Goal: Information Seeking & Learning: Learn about a topic

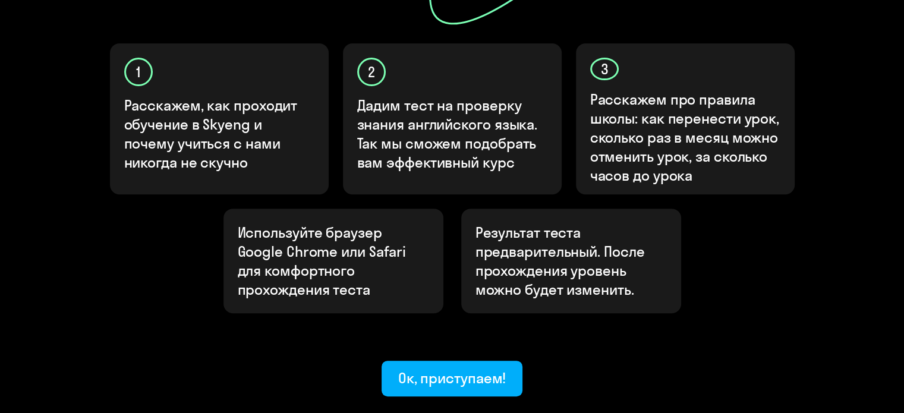
scroll to position [357, 0]
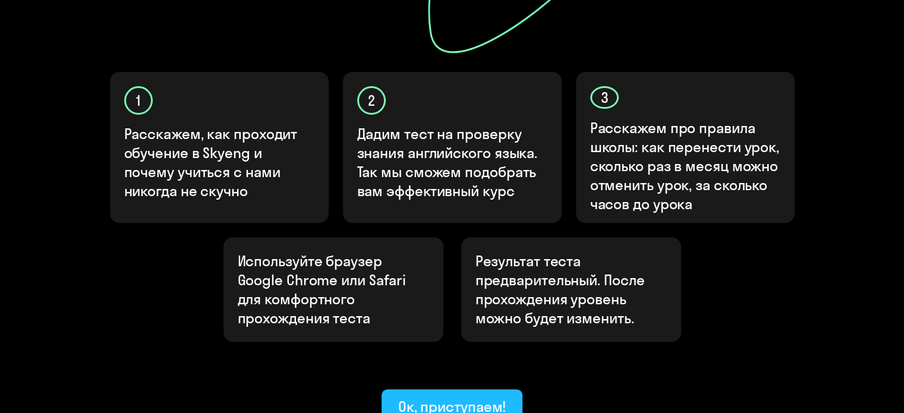
click at [476, 397] on div "Ок, приступаем!" at bounding box center [452, 406] width 108 height 19
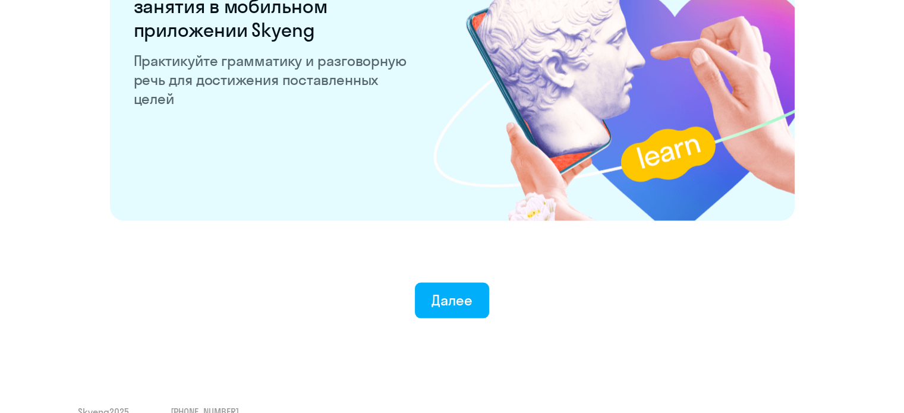
scroll to position [2343, 0]
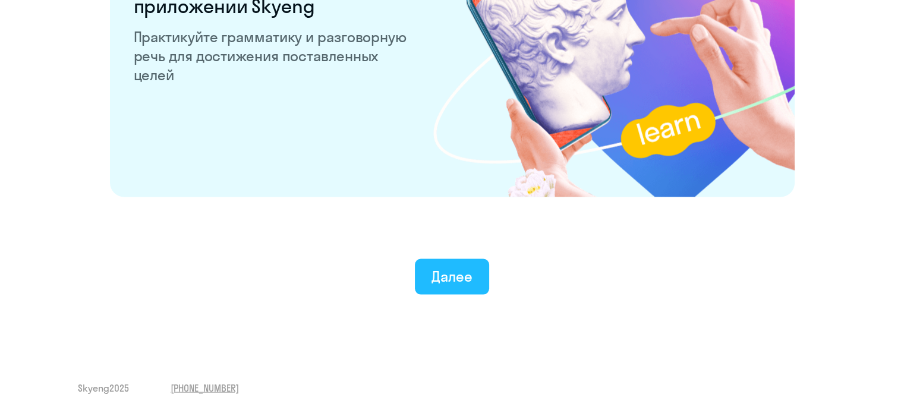
click at [435, 274] on div "Далее" at bounding box center [452, 276] width 41 height 19
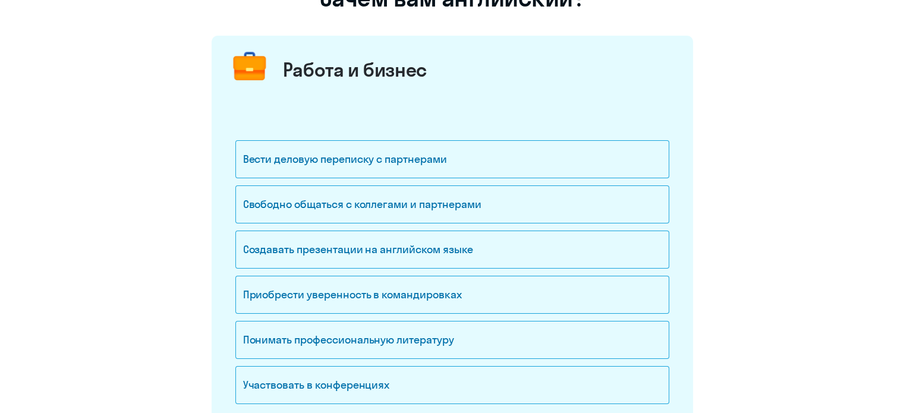
scroll to position [178, 0]
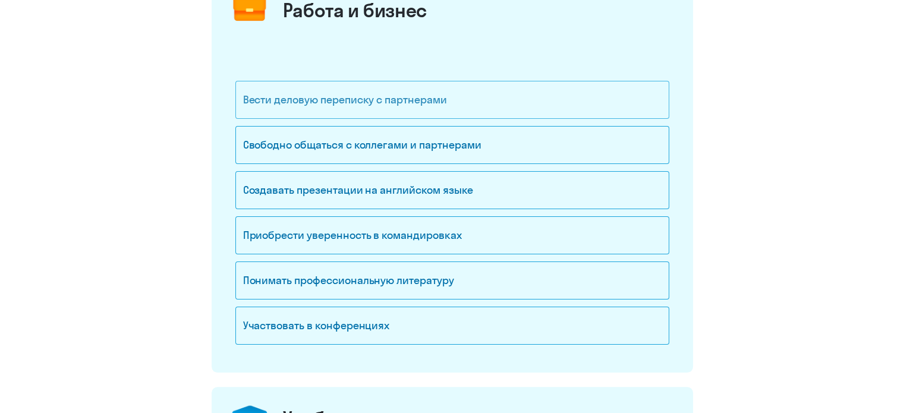
click at [394, 104] on div "Вести деловую переписку с партнерами" at bounding box center [452, 100] width 434 height 38
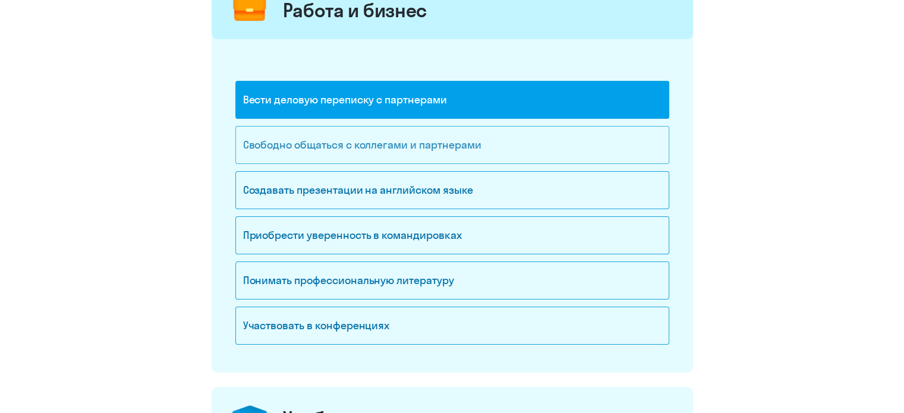
click at [390, 140] on div "Свободно общаться с коллегами и партнерами" at bounding box center [452, 145] width 434 height 38
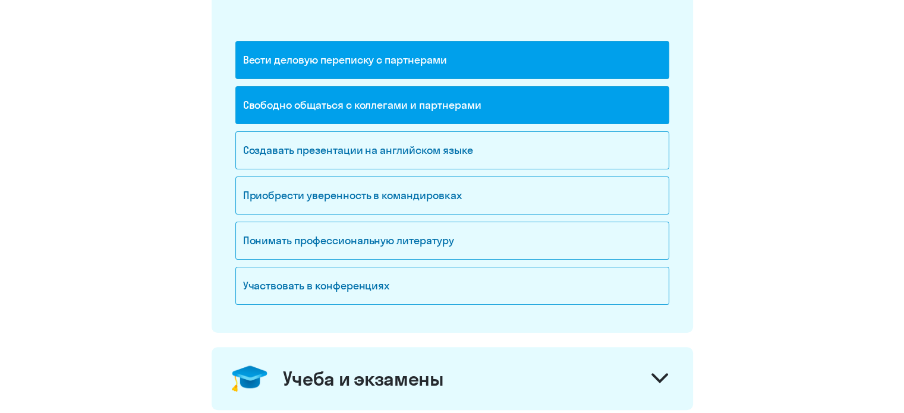
scroll to position [238, 0]
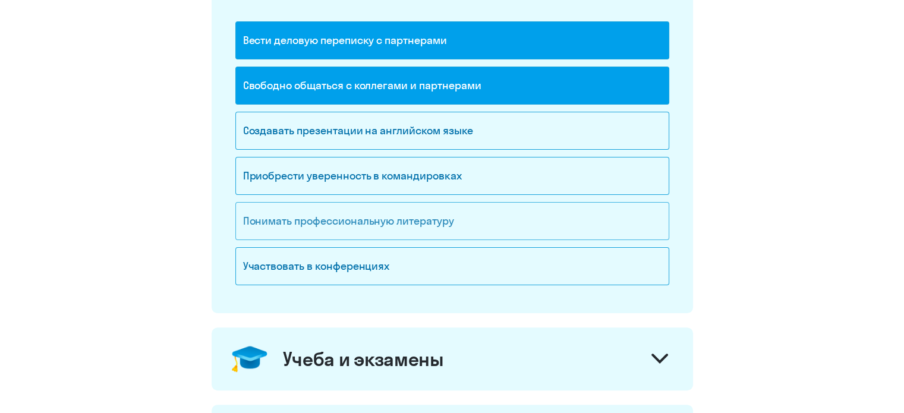
click at [452, 221] on div "Понимать профессиональную литературу" at bounding box center [452, 221] width 434 height 38
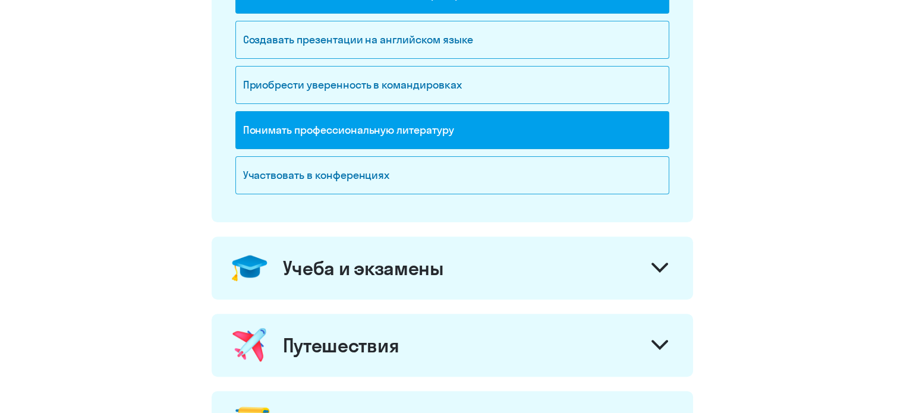
scroll to position [357, 0]
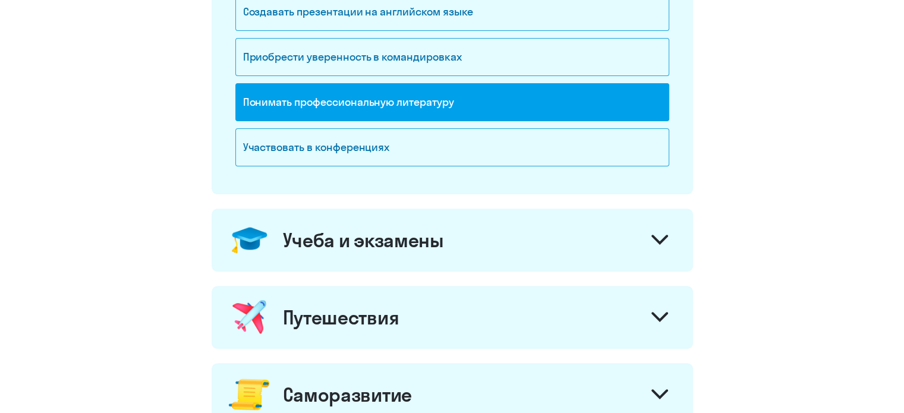
click at [670, 245] on div at bounding box center [660, 241] width 29 height 29
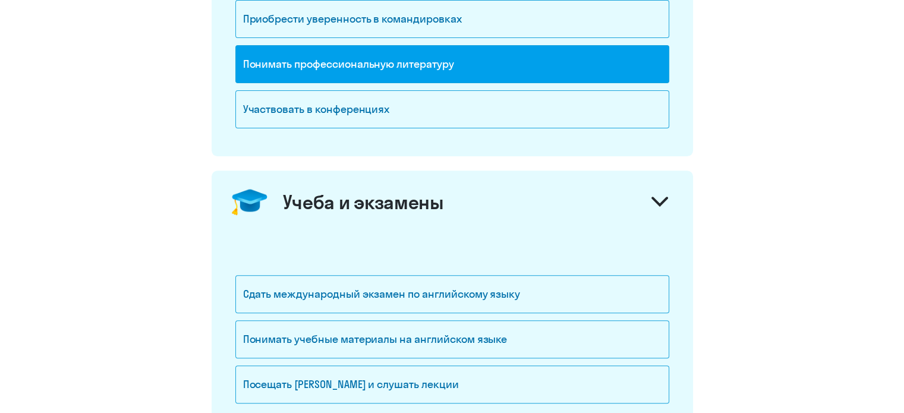
scroll to position [416, 0]
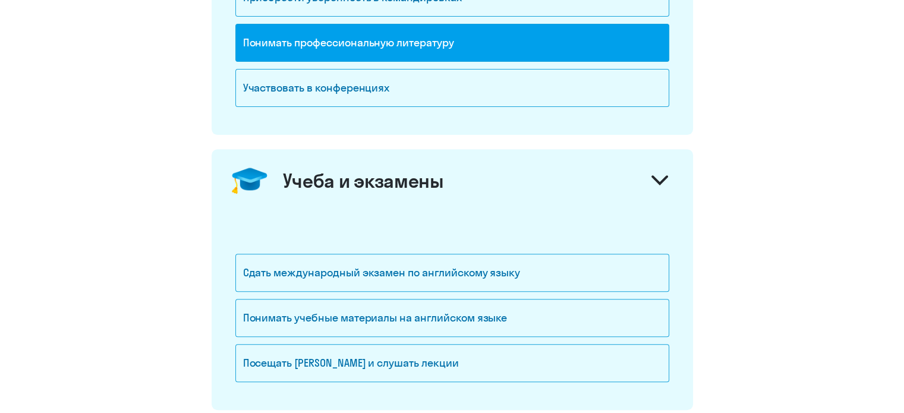
click at [659, 177] on icon at bounding box center [660, 180] width 17 height 10
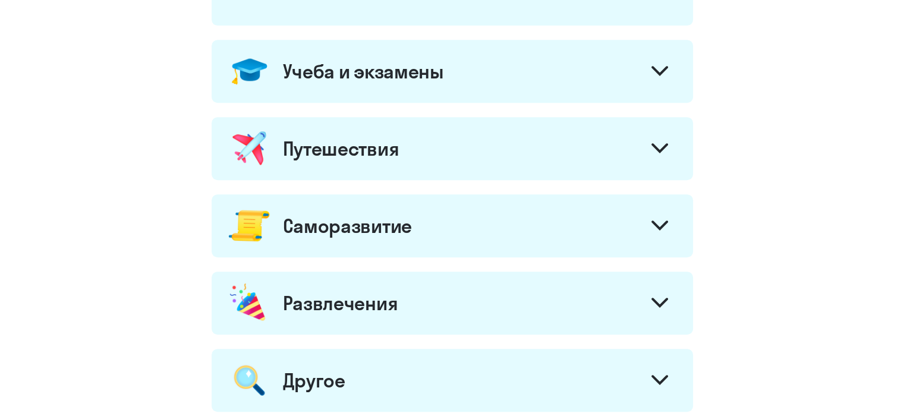
scroll to position [535, 0]
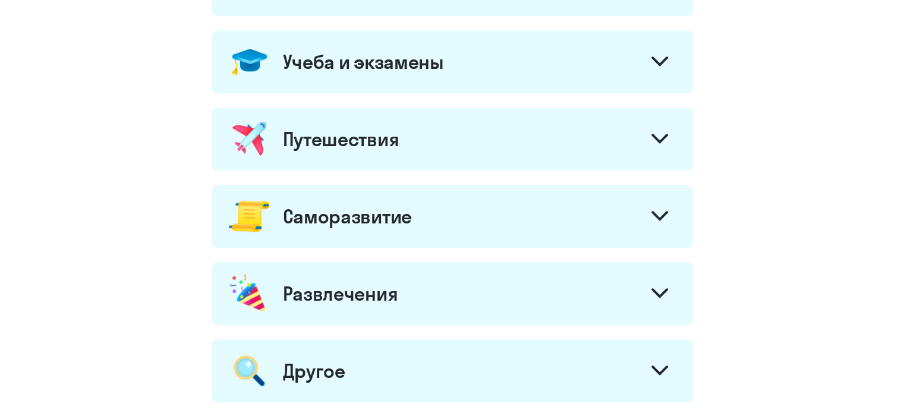
click at [649, 219] on div at bounding box center [660, 217] width 29 height 29
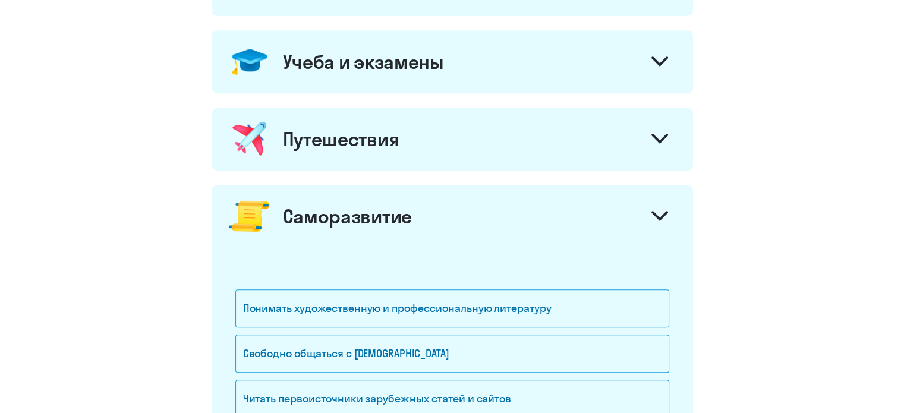
scroll to position [595, 0]
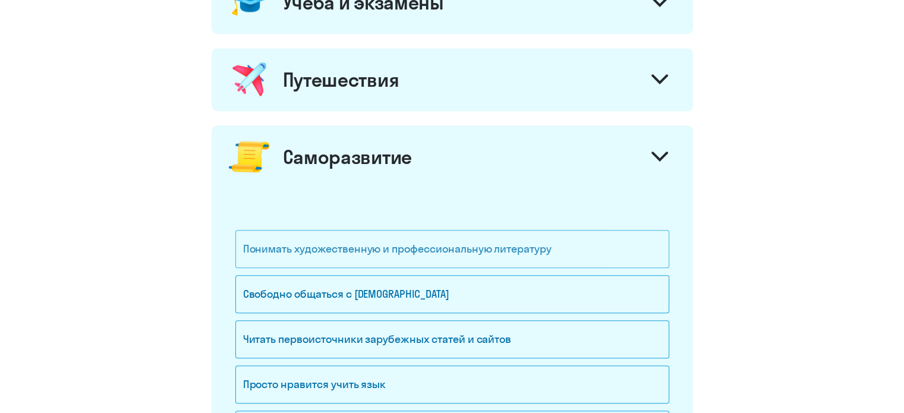
click at [542, 241] on div "Понимать художественную и профессиональную литературу" at bounding box center [452, 249] width 434 height 38
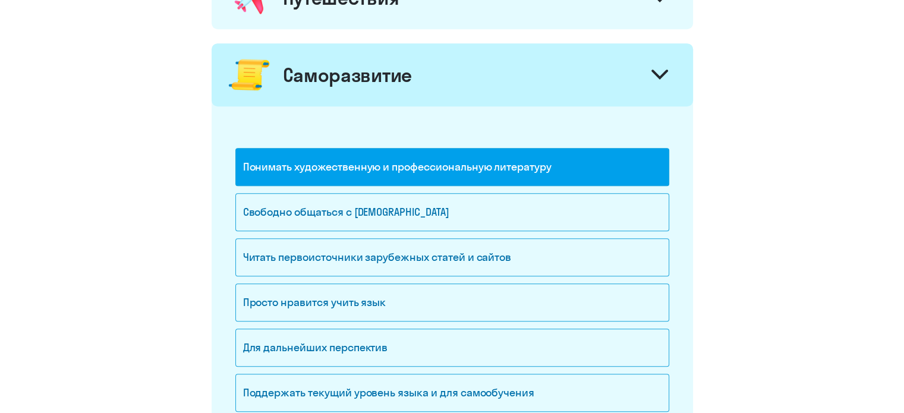
scroll to position [713, 0]
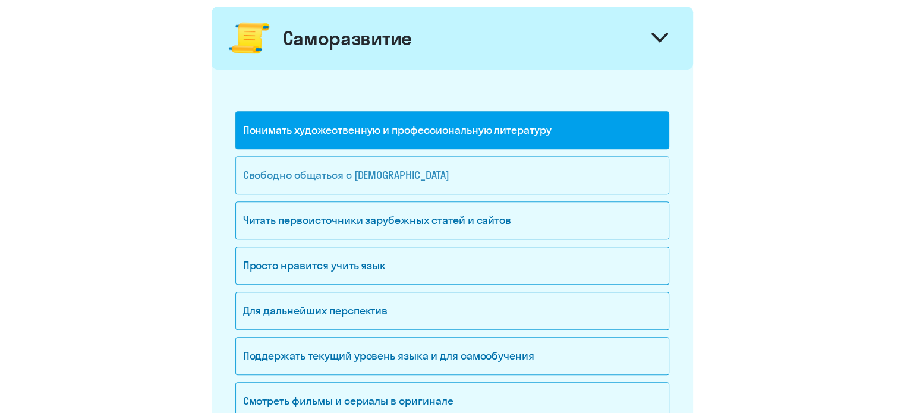
click at [473, 178] on div "Свободно общаться с [DEMOGRAPHIC_DATA]" at bounding box center [452, 175] width 434 height 38
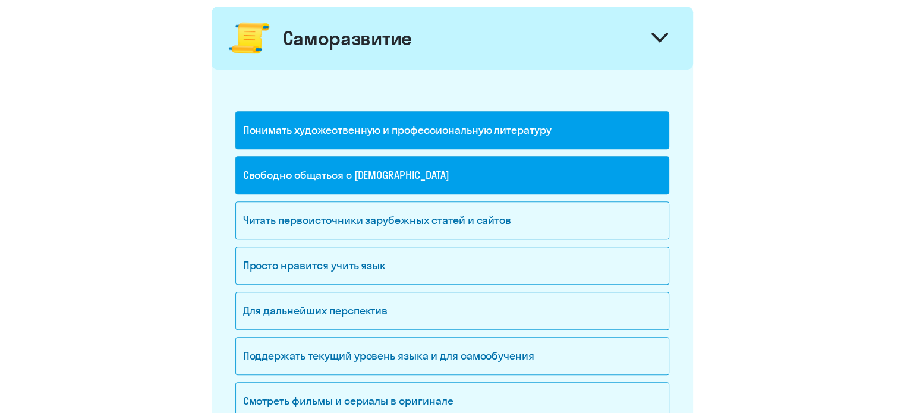
scroll to position [773, 0]
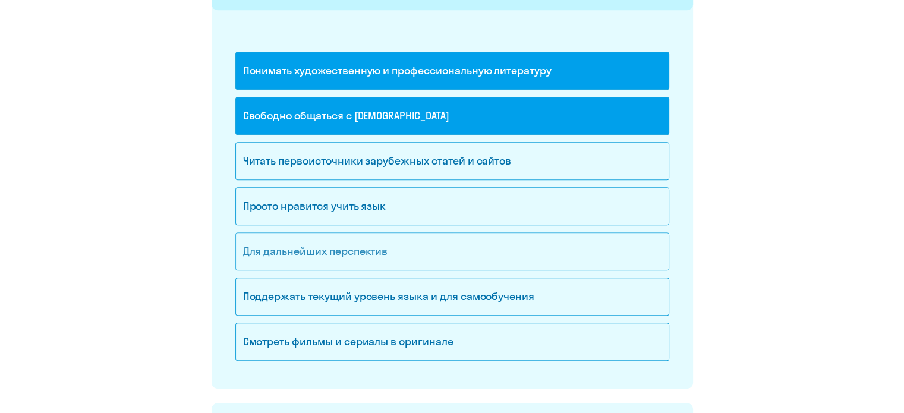
click at [331, 244] on div "Для дальнейших перспектив" at bounding box center [452, 251] width 434 height 38
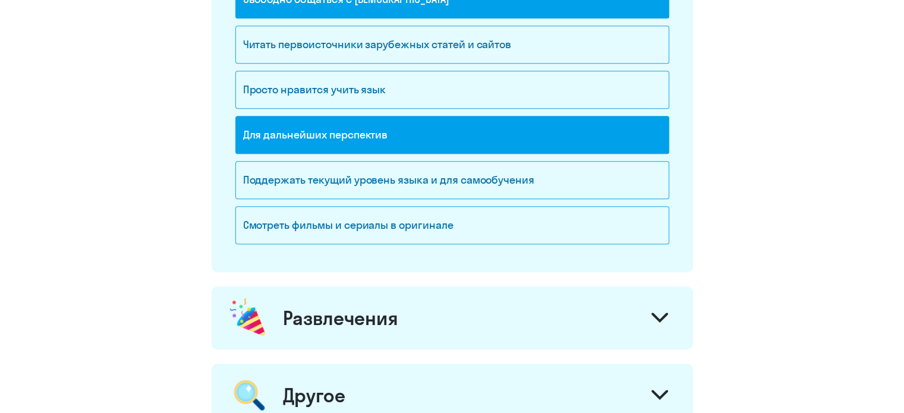
scroll to position [892, 0]
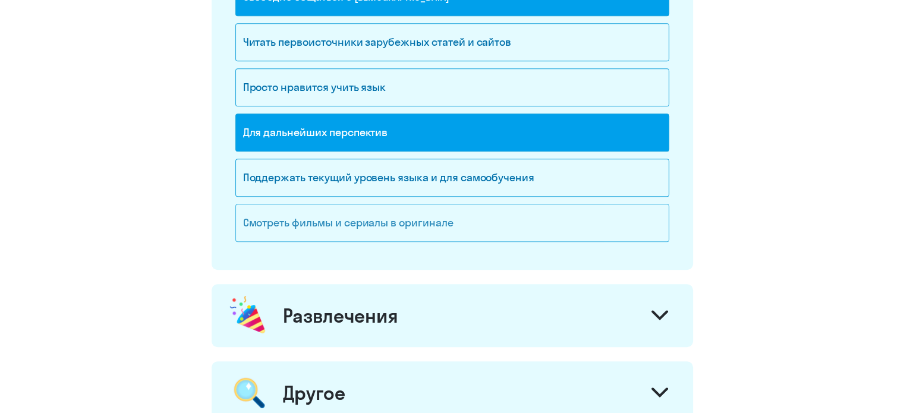
click at [489, 216] on div "Смотреть фильмы и сериалы в оригинале" at bounding box center [452, 223] width 434 height 38
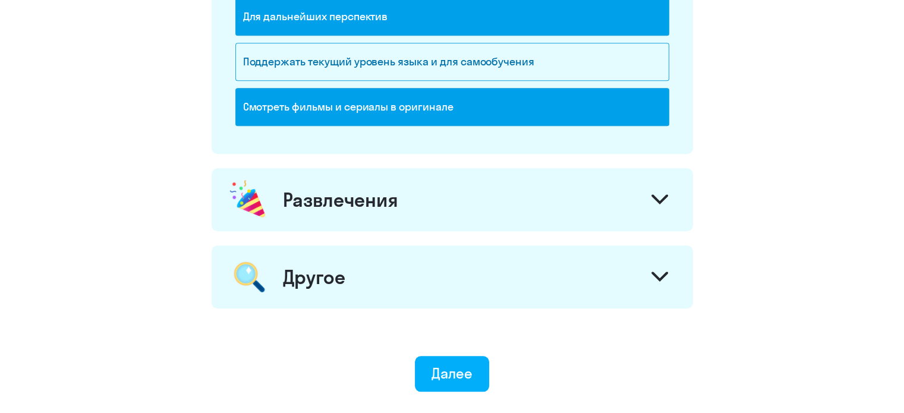
scroll to position [1011, 0]
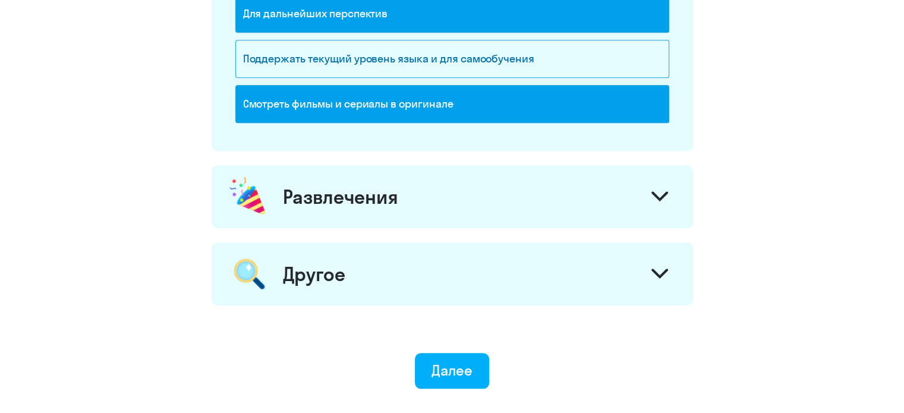
click at [639, 197] on div "Развлечения" at bounding box center [453, 196] width 482 height 63
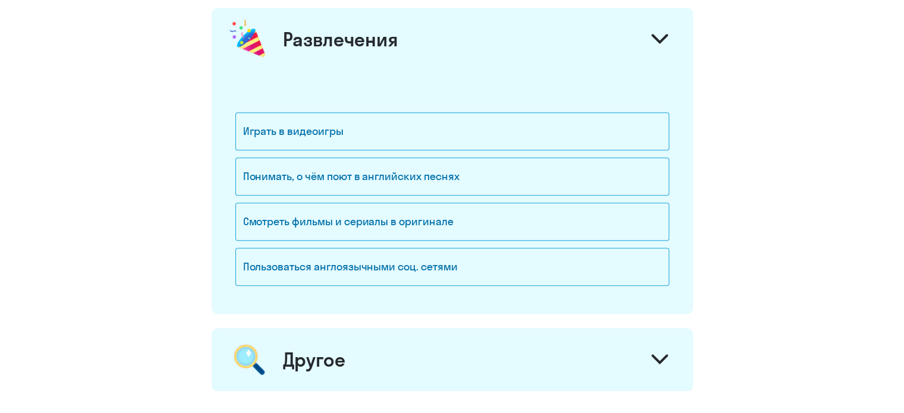
scroll to position [1189, 0]
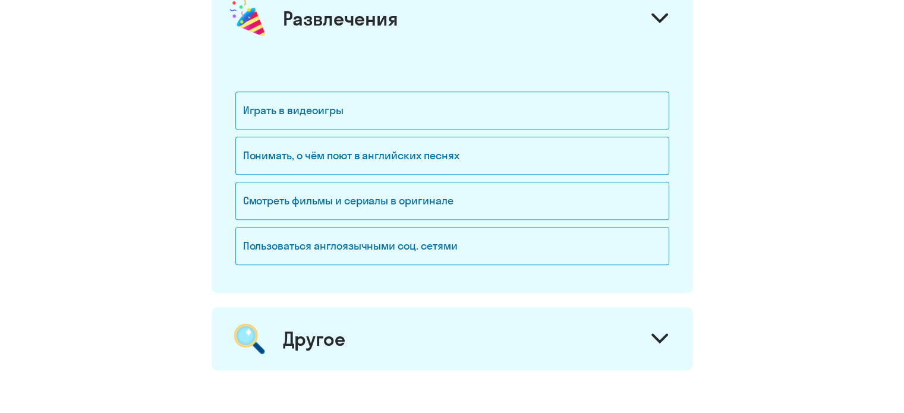
click at [617, 330] on div "Другое" at bounding box center [453, 338] width 482 height 63
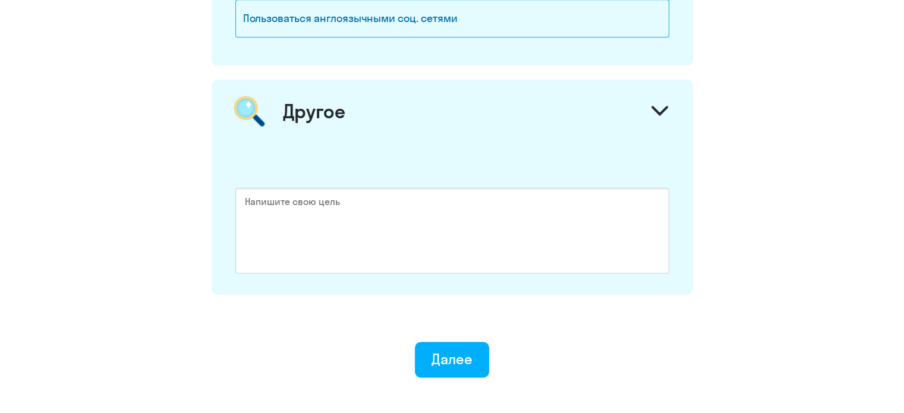
scroll to position [1486, 0]
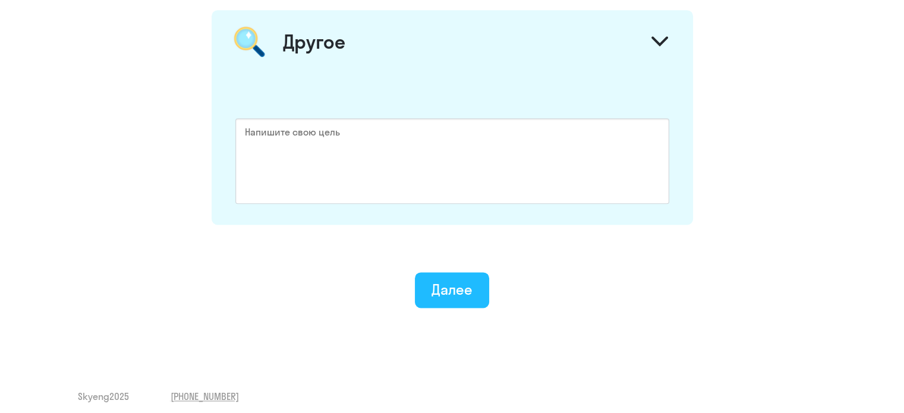
click at [468, 280] on div "Далее" at bounding box center [452, 289] width 41 height 19
